Goal: Ask a question

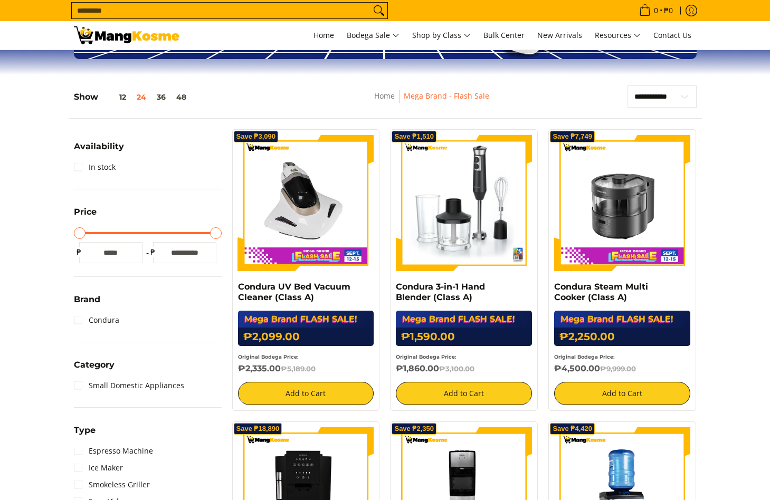
scroll to position [158, 0]
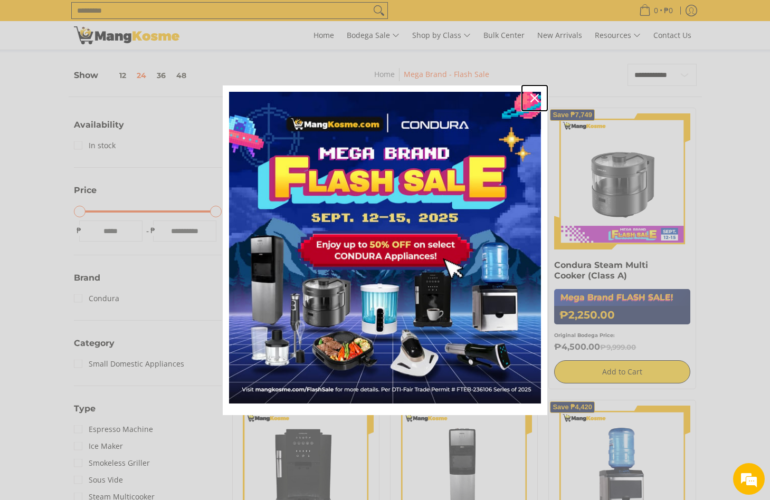
click at [531, 97] on icon "close icon" at bounding box center [534, 98] width 8 height 8
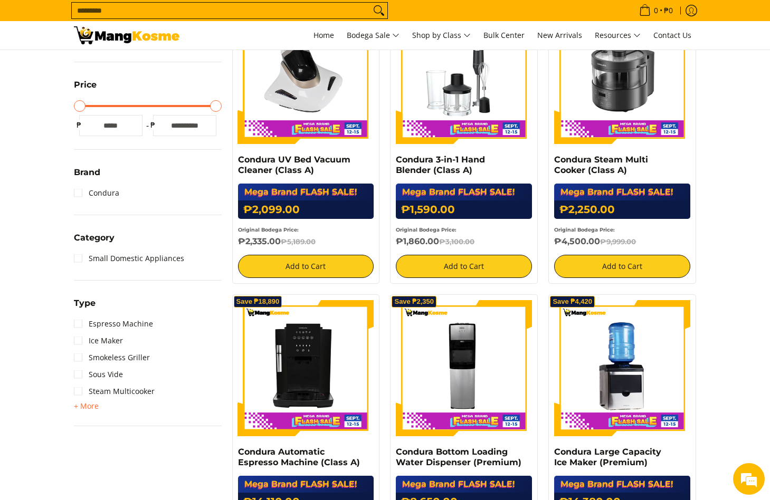
scroll to position [0, 0]
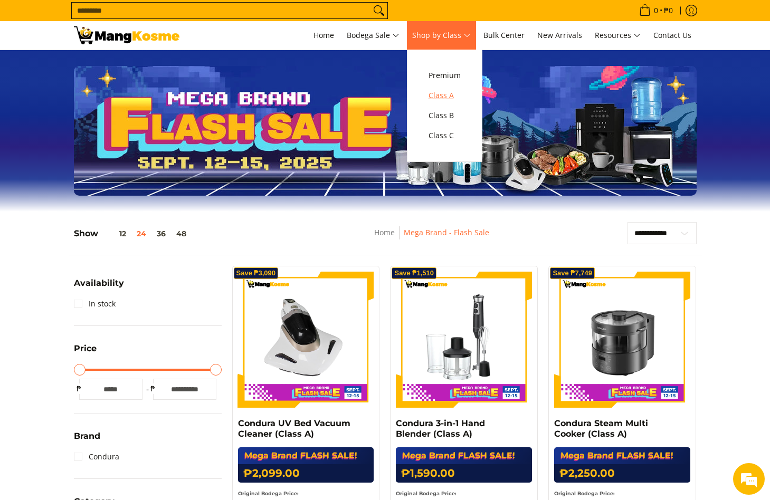
click at [443, 94] on span "Class A" at bounding box center [444, 95] width 32 height 13
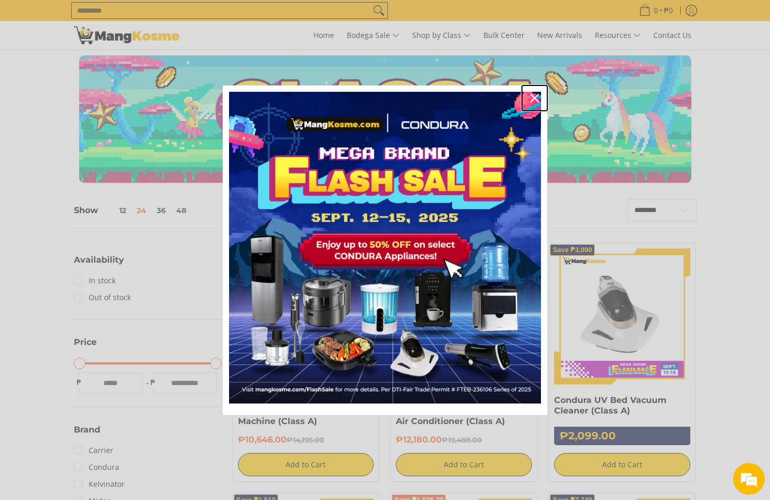
click at [532, 95] on icon "close icon" at bounding box center [534, 98] width 8 height 8
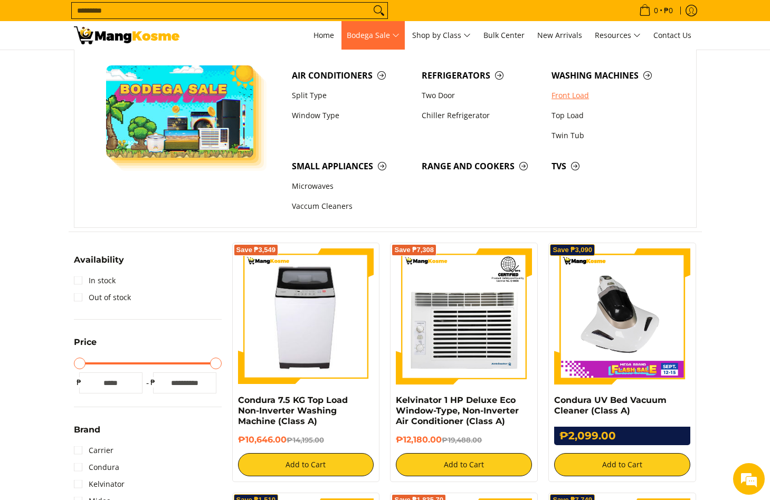
click at [562, 94] on link "Front Load" at bounding box center [611, 95] width 130 height 20
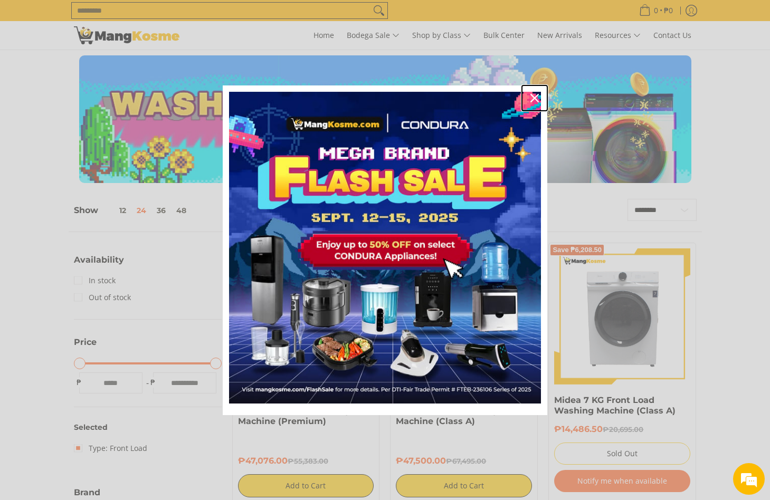
click at [532, 99] on icon "close icon" at bounding box center [534, 98] width 8 height 8
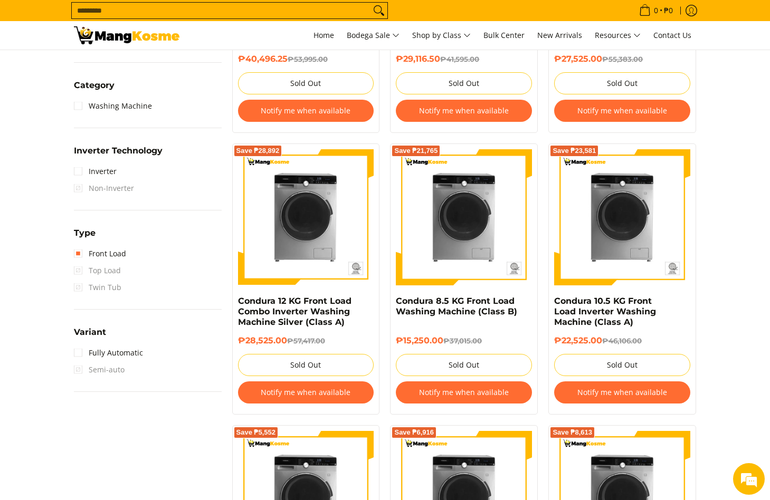
scroll to position [580, 0]
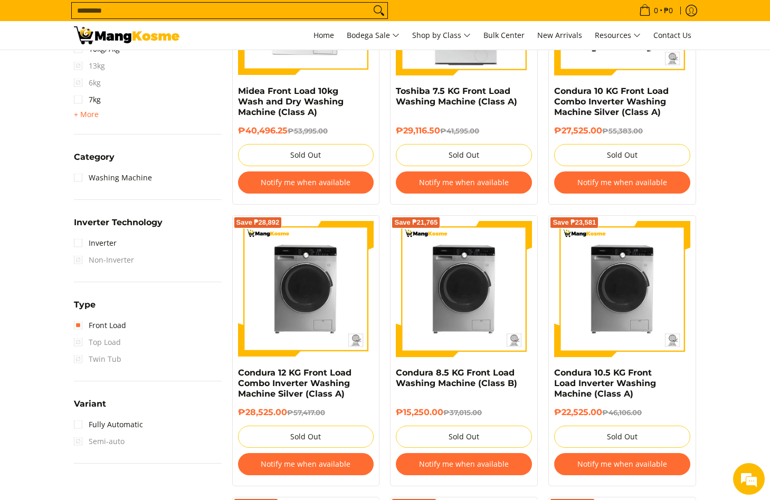
click at [105, 0] on html "Skip to Main Content Home Bodega Sale Shop by Class Bulk Center New Arrivals Re…" at bounding box center [385, 257] width 770 height 1675
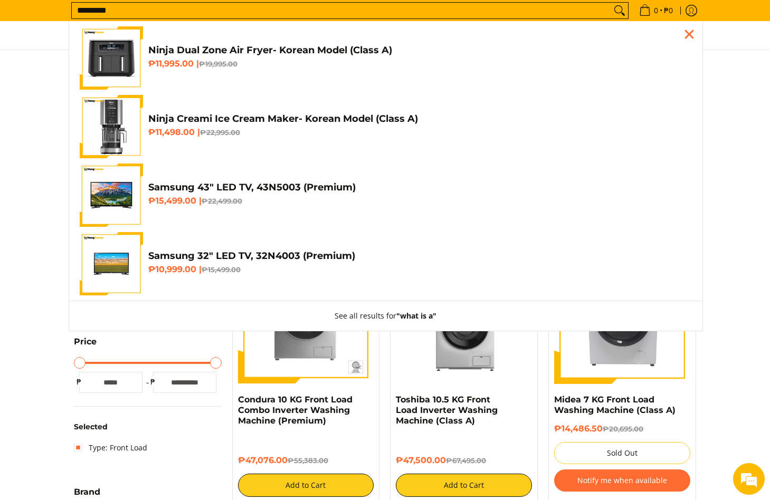
scroll to position [0, 0]
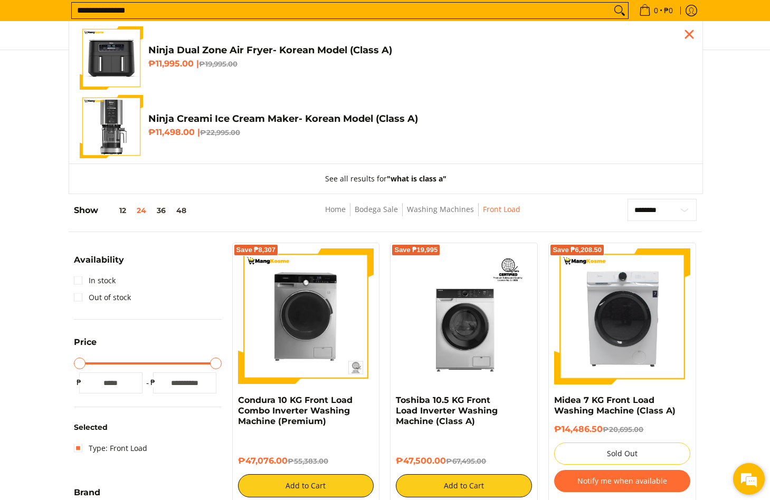
type input "**********"
click at [750, 477] on em at bounding box center [748, 479] width 28 height 28
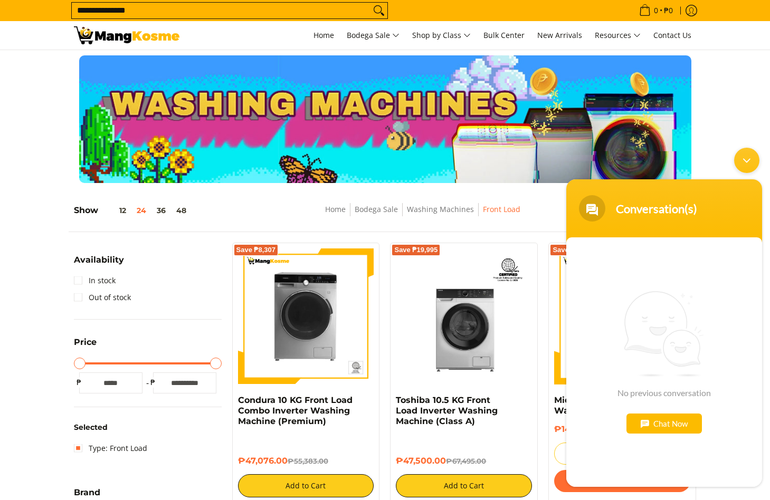
click at [661, 429] on div "Chat Now" at bounding box center [663, 424] width 75 height 20
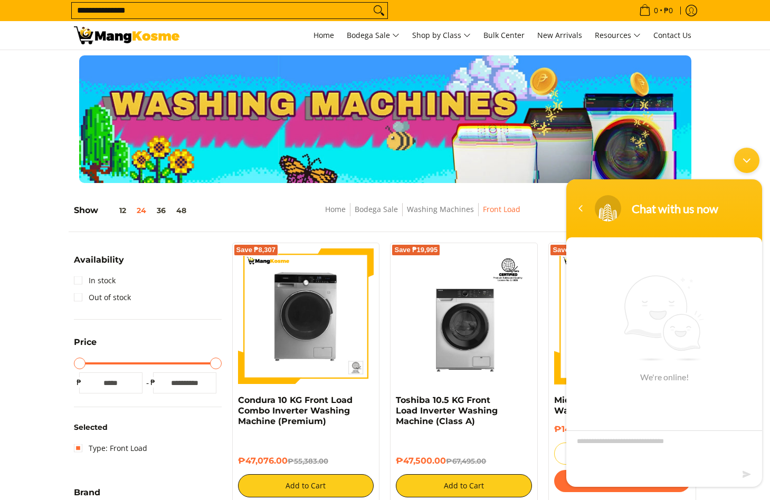
click at [604, 446] on textarea "Type your message and hit 'Enter'" at bounding box center [664, 448] width 196 height 37
click at [742, 158] on div "Minimize live chat window" at bounding box center [746, 160] width 25 height 25
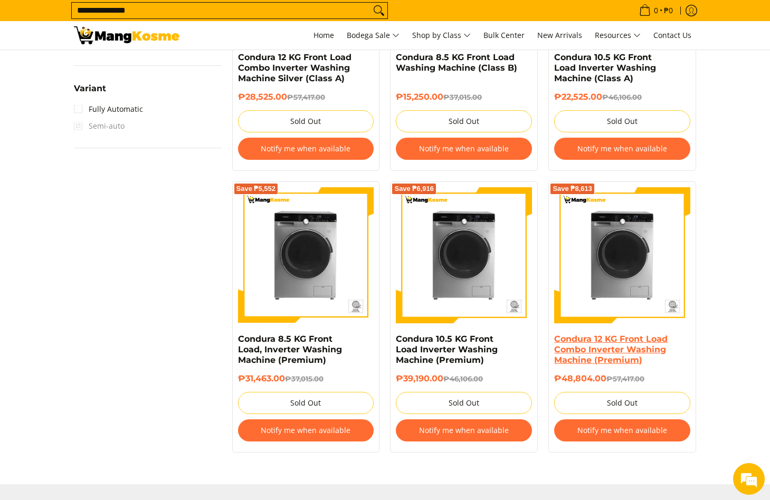
scroll to position [1002, 0]
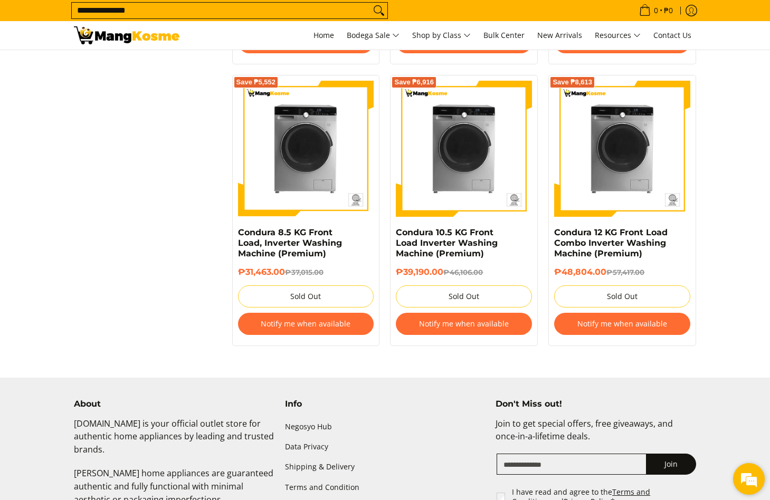
click at [742, 484] on em at bounding box center [748, 479] width 28 height 28
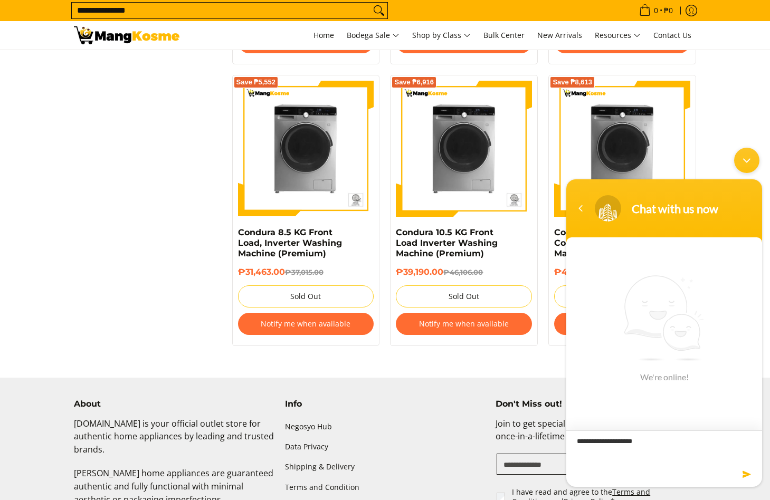
type textarea "**********"
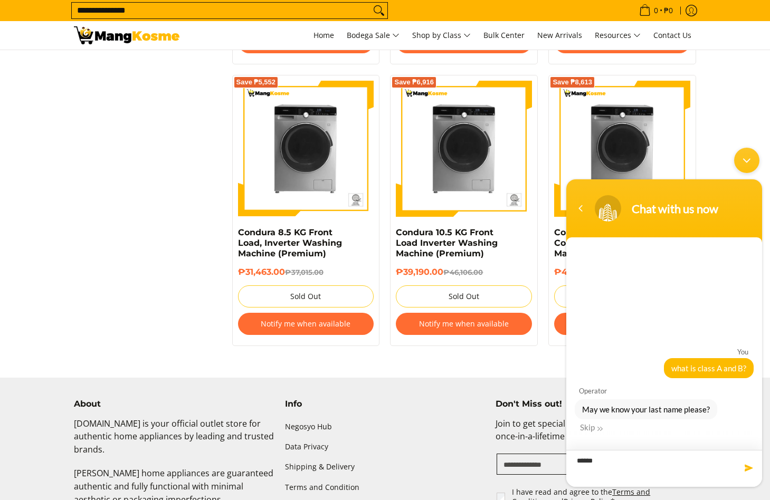
type textarea "*******"
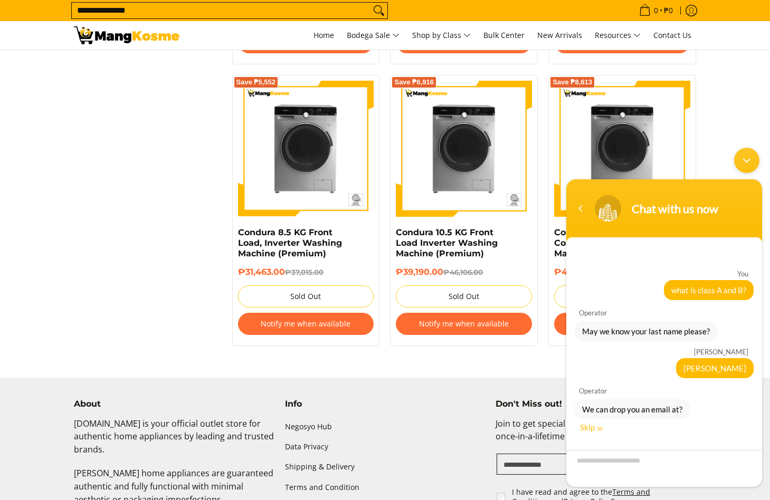
click at [584, 428] on div "Skip" at bounding box center [591, 427] width 23 height 9
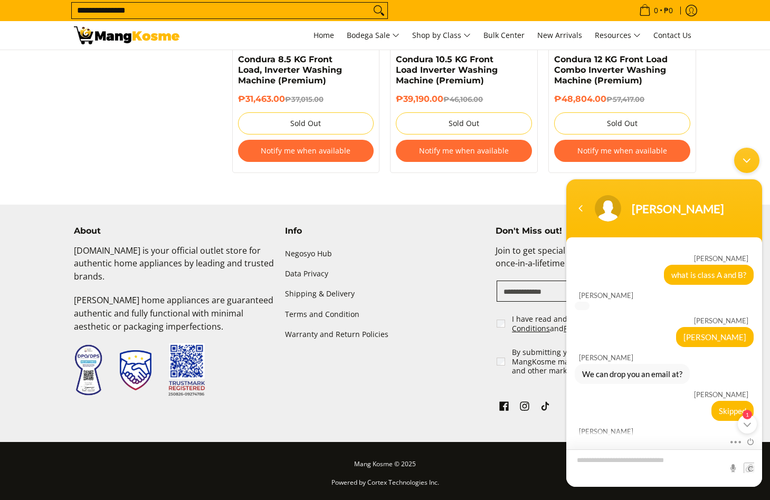
scroll to position [309, 0]
